Goal: Task Accomplishment & Management: Use online tool/utility

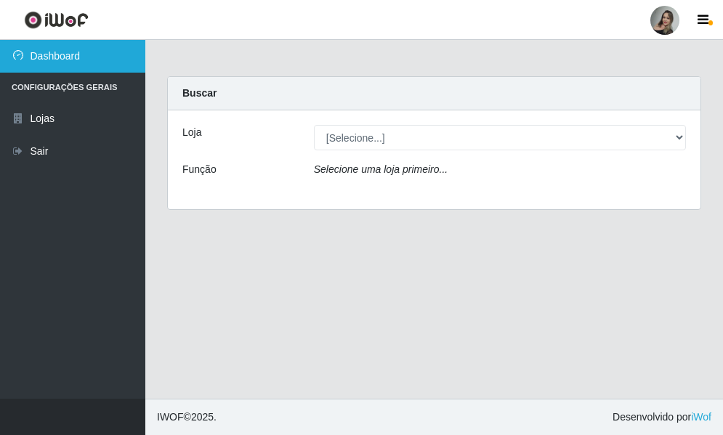
click at [50, 60] on link "Dashboard" at bounding box center [72, 56] width 145 height 33
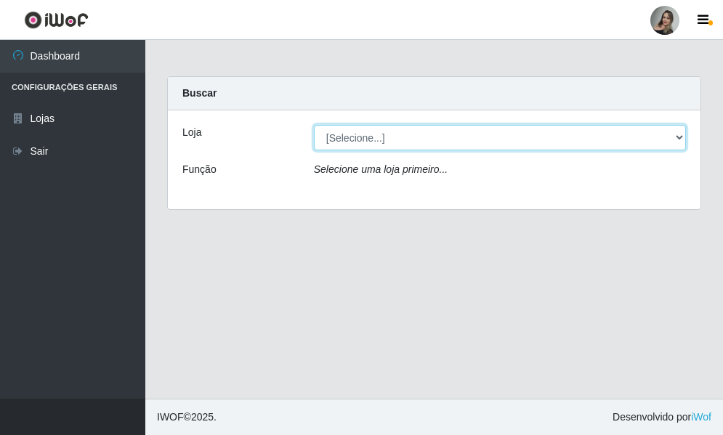
click at [402, 141] on select "[Selecione...] Supermercado Sao Francisco - Amarante" at bounding box center [500, 137] width 372 height 25
select select "383"
click at [314, 125] on select "[Selecione...] Supermercado Sao Francisco - Amarante" at bounding box center [500, 137] width 372 height 25
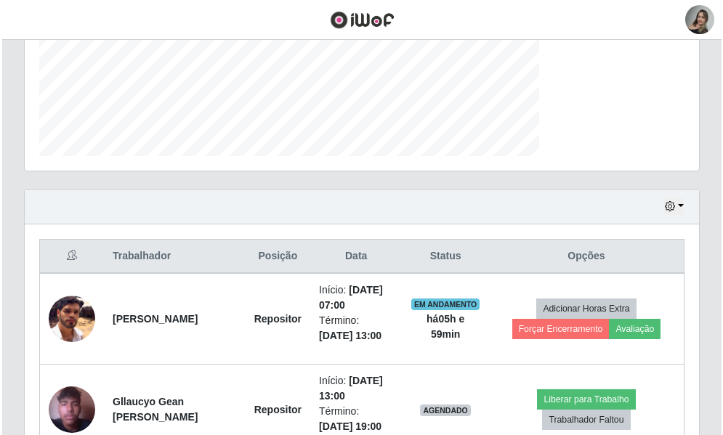
scroll to position [509, 0]
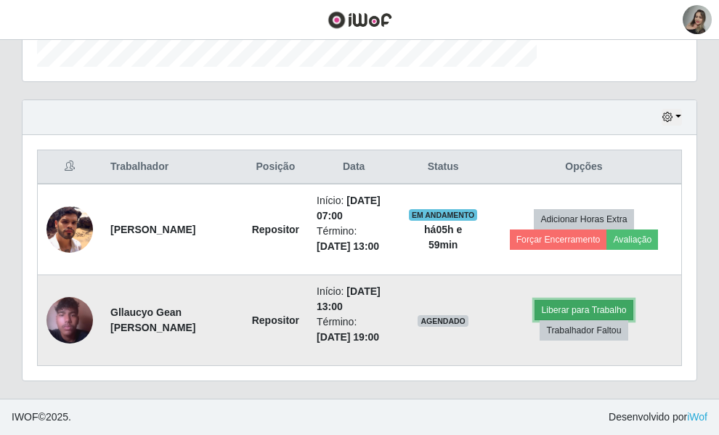
click at [631, 300] on button "Liberar para Trabalho" at bounding box center [584, 310] width 98 height 20
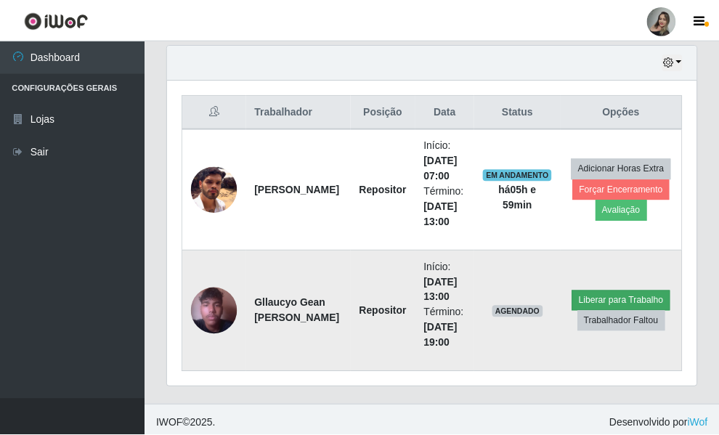
scroll to position [302, 522]
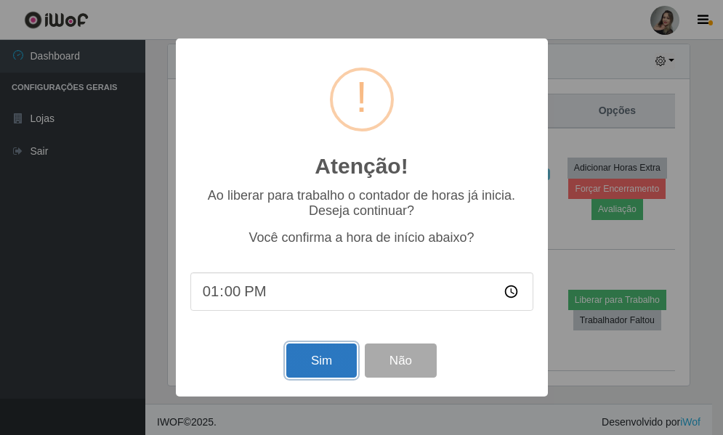
click at [323, 361] on button "Sim" at bounding box center [321, 361] width 70 height 34
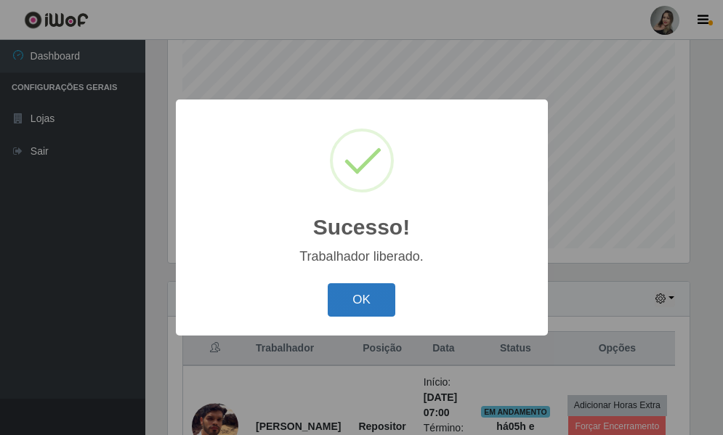
click at [354, 302] on button "OK" at bounding box center [362, 300] width 68 height 34
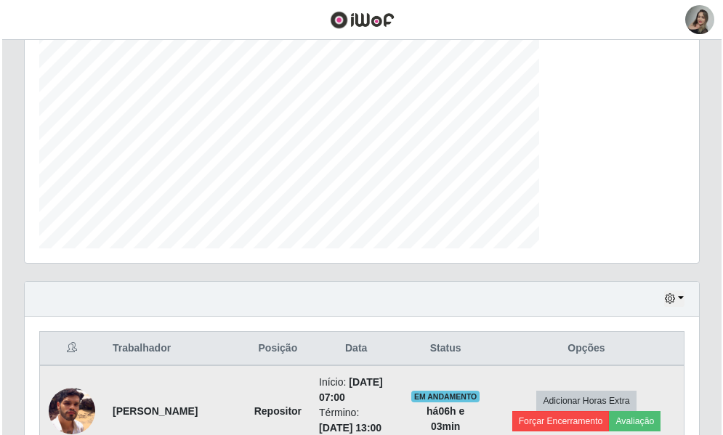
scroll to position [416, 0]
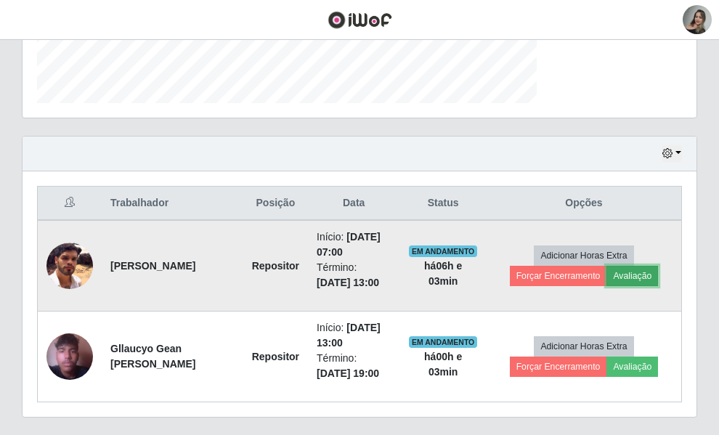
click at [614, 286] on button "Avaliação" at bounding box center [633, 276] width 52 height 20
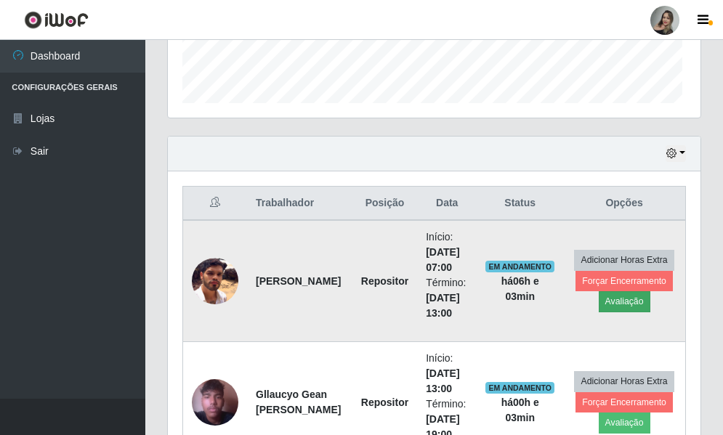
scroll to position [302, 522]
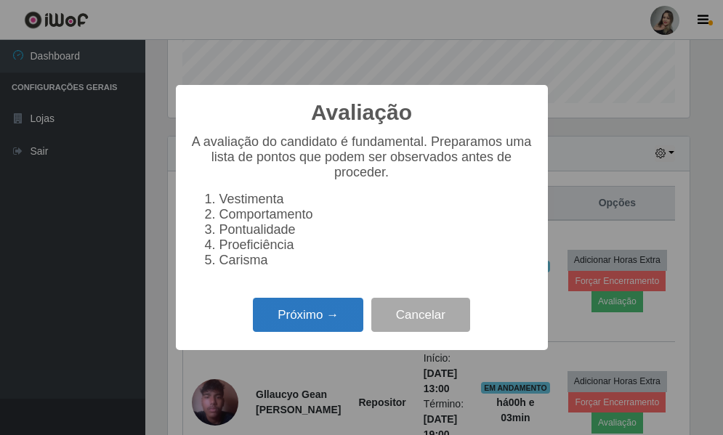
click at [334, 330] on button "Próximo →" at bounding box center [308, 315] width 110 height 34
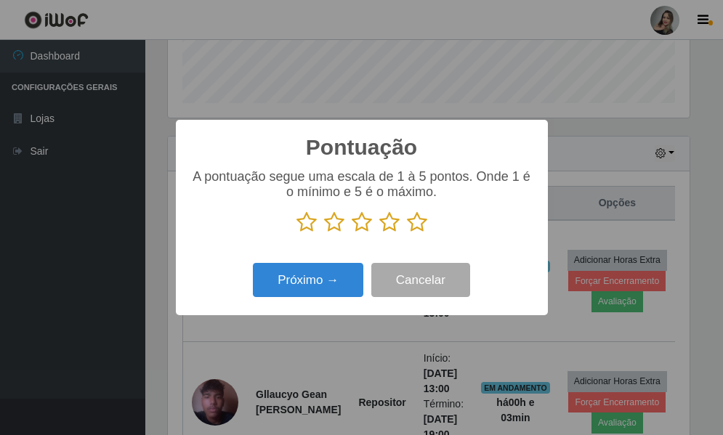
click at [422, 225] on icon at bounding box center [417, 222] width 20 height 22
click at [407, 233] on input "radio" at bounding box center [407, 233] width 0 height 0
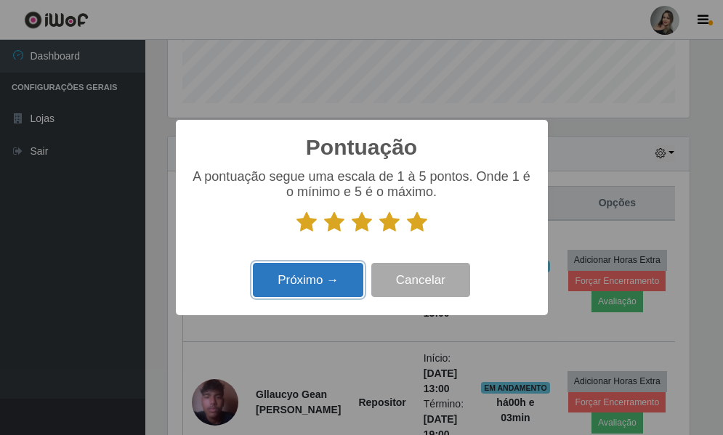
click at [329, 286] on button "Próximo →" at bounding box center [308, 280] width 110 height 34
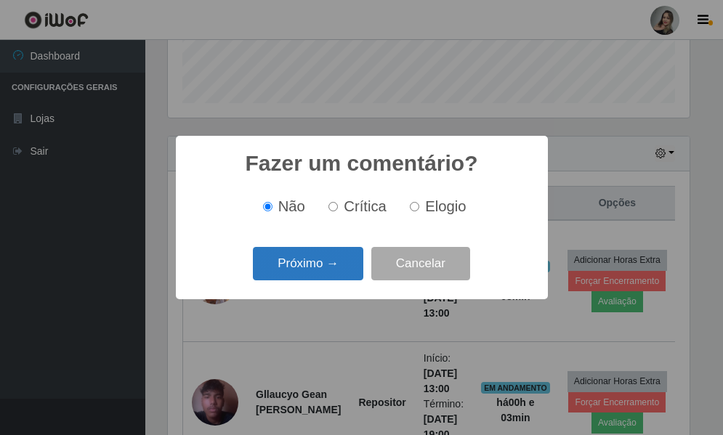
click at [334, 272] on button "Próximo →" at bounding box center [308, 264] width 110 height 34
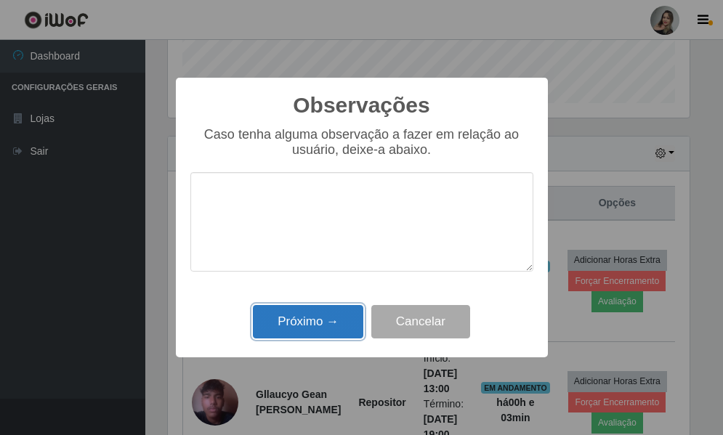
click at [320, 319] on button "Próximo →" at bounding box center [308, 322] width 110 height 34
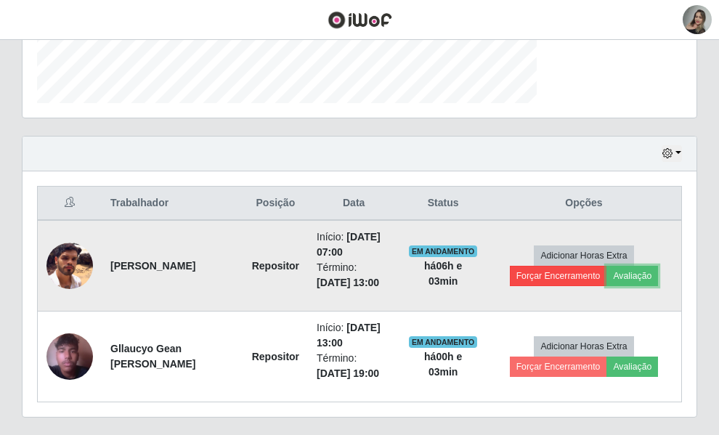
scroll to position [489, 0]
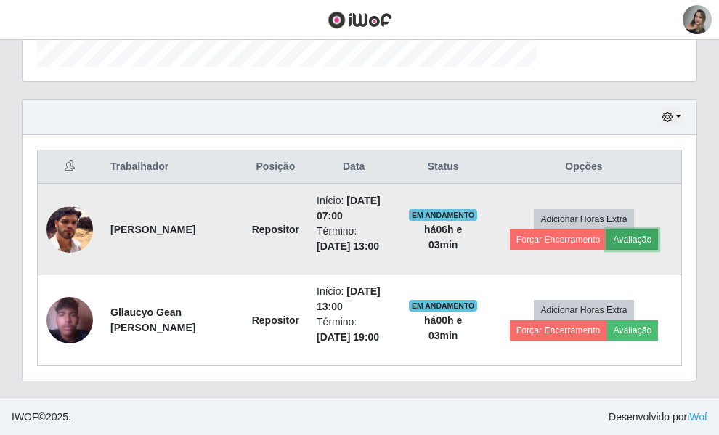
click at [619, 233] on button "Avaliação" at bounding box center [633, 240] width 52 height 20
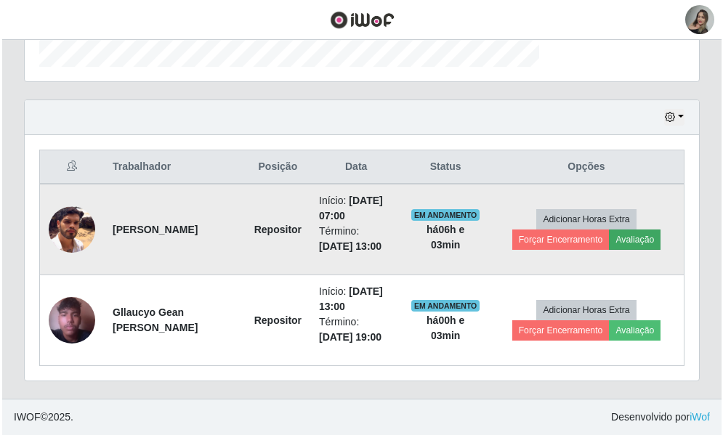
scroll to position [302, 522]
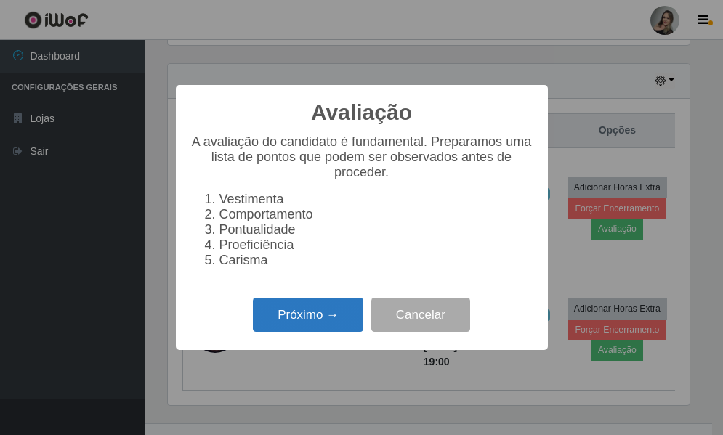
click at [298, 324] on button "Próximo →" at bounding box center [308, 315] width 110 height 34
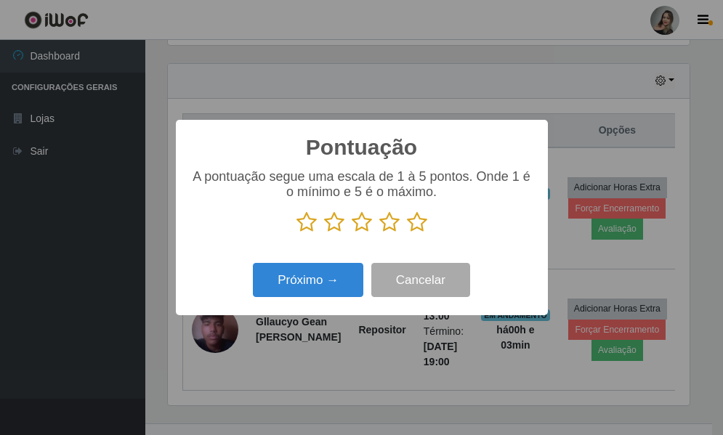
scroll to position [726402, 726182]
click at [424, 221] on icon at bounding box center [417, 222] width 20 height 22
click at [407, 233] on input "radio" at bounding box center [407, 233] width 0 height 0
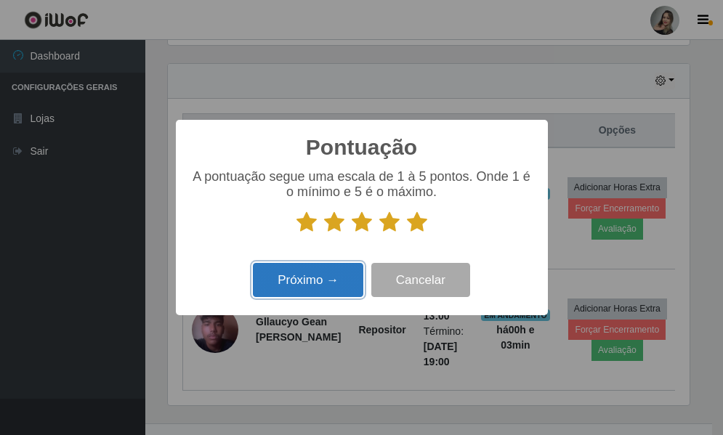
click at [305, 284] on button "Próximo →" at bounding box center [308, 280] width 110 height 34
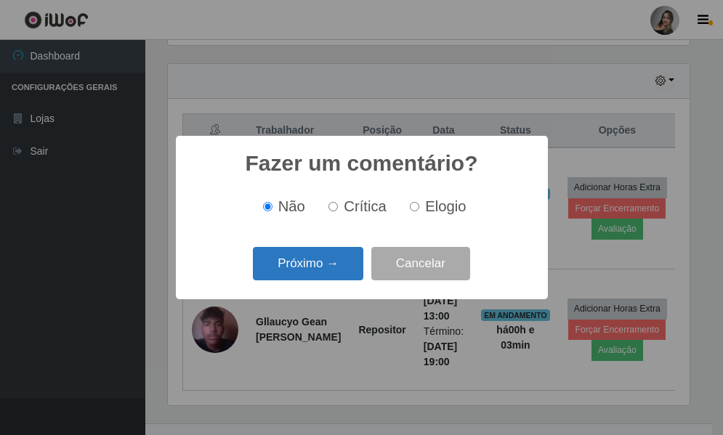
click at [300, 264] on button "Próximo →" at bounding box center [308, 264] width 110 height 34
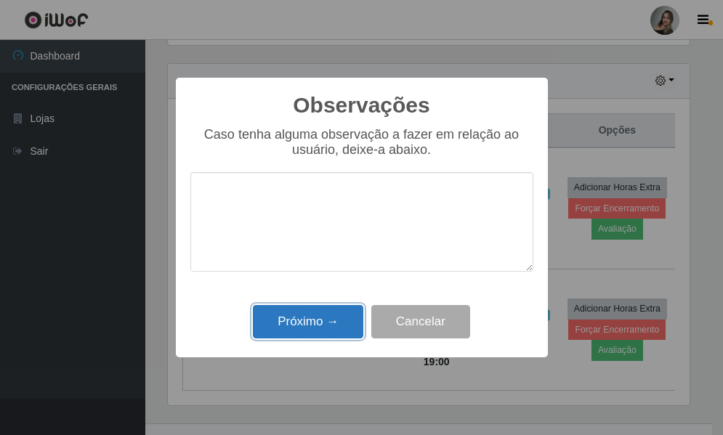
click at [305, 330] on button "Próximo →" at bounding box center [308, 322] width 110 height 34
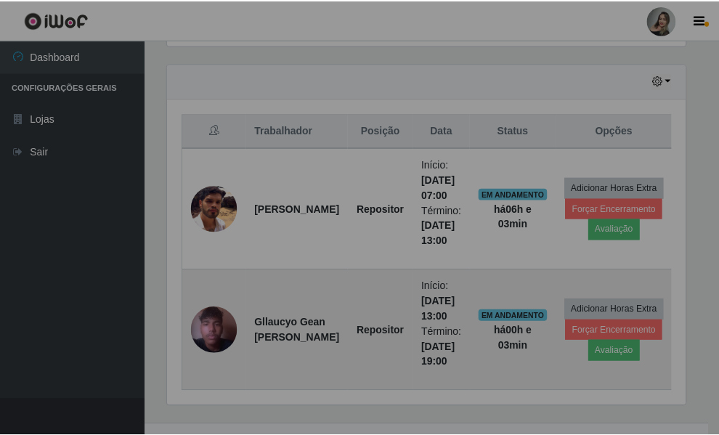
scroll to position [302, 529]
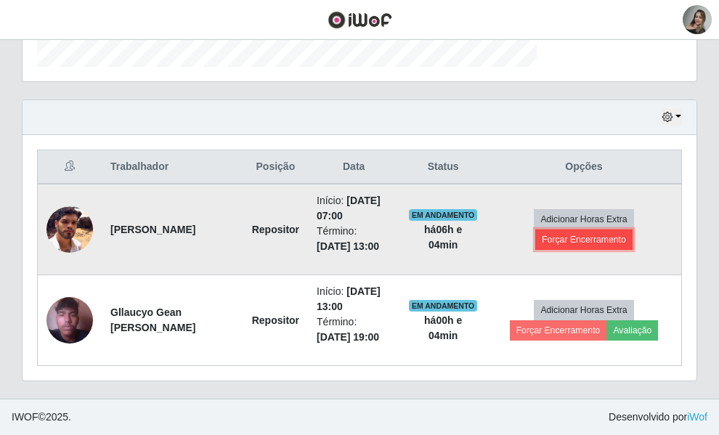
click at [633, 230] on button "Forçar Encerramento" at bounding box center [584, 240] width 97 height 20
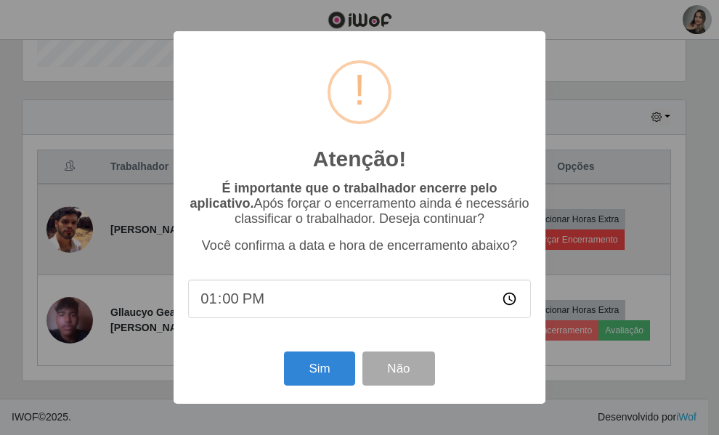
scroll to position [302, 522]
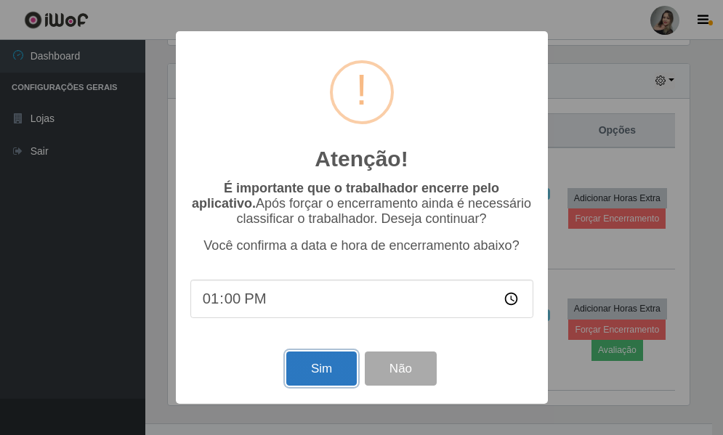
click at [320, 370] on button "Sim" at bounding box center [321, 369] width 70 height 34
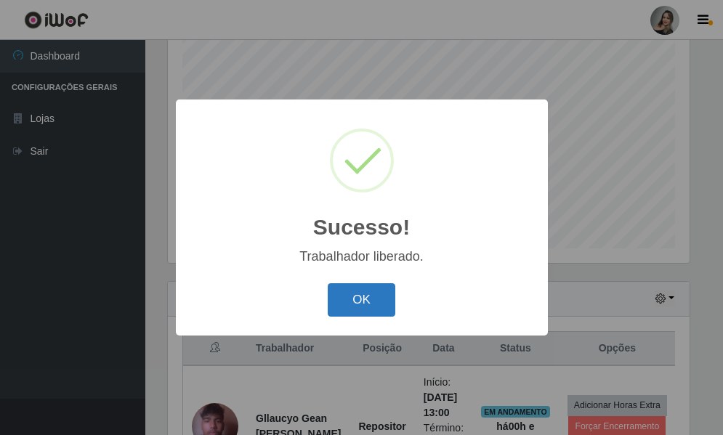
click at [345, 299] on button "OK" at bounding box center [362, 300] width 68 height 34
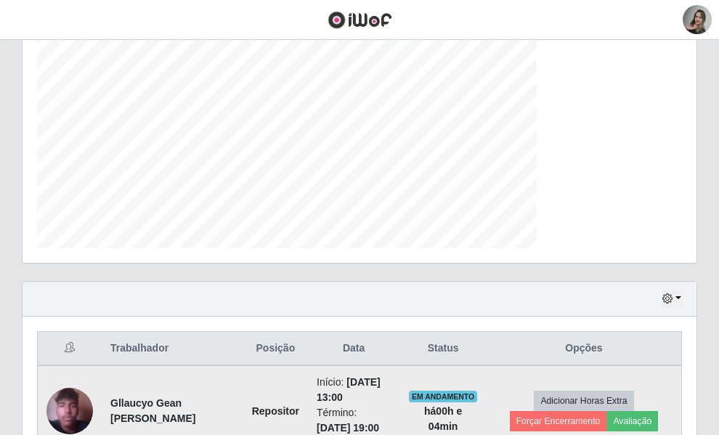
scroll to position [392, 0]
